Goal: Navigation & Orientation: Find specific page/section

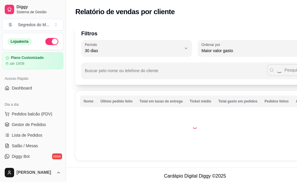
select select "30"
select select "HIGHEST_TOTAL_SPENT_WITH_ORDERS"
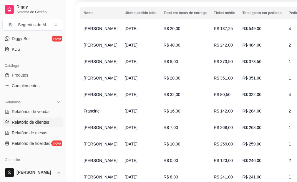
scroll to position [118, 0]
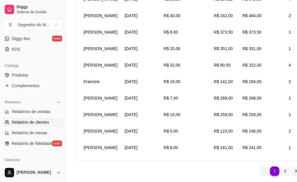
click at [129, 133] on span "[DATE]" at bounding box center [131, 131] width 13 height 5
click at [96, 133] on span "[PERSON_NAME]" at bounding box center [101, 131] width 34 height 5
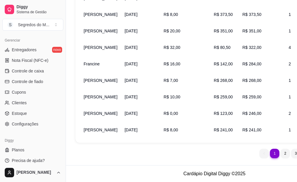
scroll to position [0, 0]
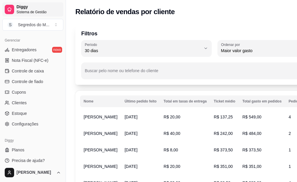
click at [27, 9] on div "Diggy Sistema de Gestão" at bounding box center [38, 9] width 44 height 10
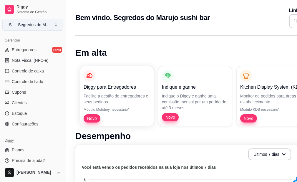
click at [27, 25] on div "Segredos do M ..." at bounding box center [34, 25] width 32 height 6
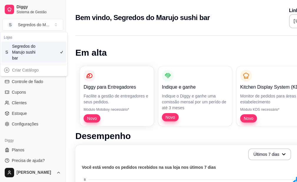
click at [23, 52] on div "Segredos do Marujo sushi bar" at bounding box center [25, 52] width 27 height 18
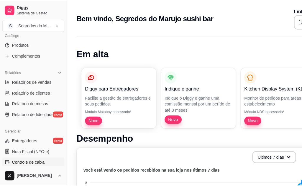
scroll to position [61, 0]
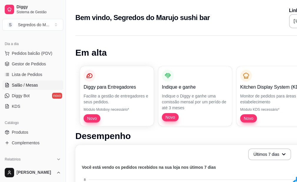
click at [25, 83] on span "Salão / Mesas" at bounding box center [25, 85] width 26 height 6
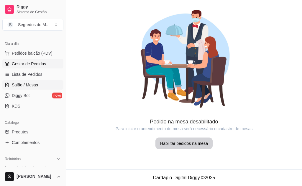
click at [23, 64] on span "Gestor de Pedidos" at bounding box center [29, 64] width 34 height 6
